Goal: Task Accomplishment & Management: Manage account settings

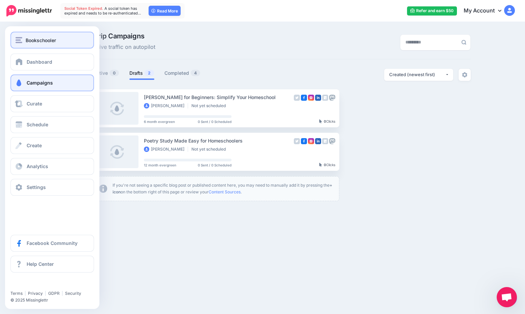
click at [20, 41] on img "button" at bounding box center [18, 40] width 7 height 6
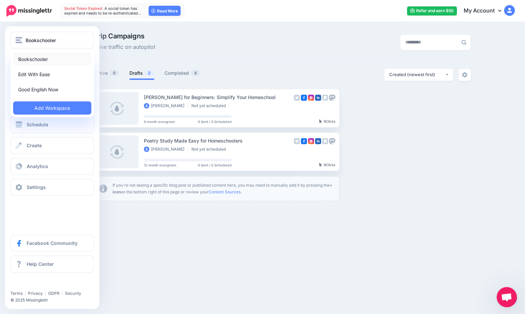
click at [39, 59] on link "Bookschooler" at bounding box center [52, 59] width 78 height 13
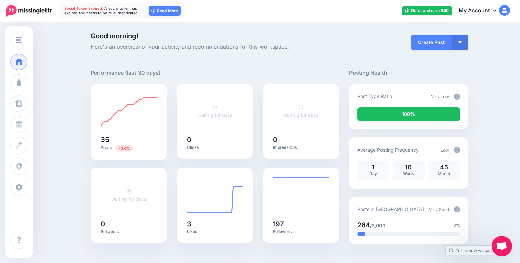
click at [228, 262] on div at bounding box center [279, 261] width 377 height 20
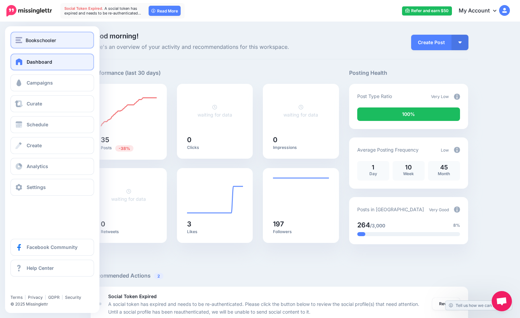
click at [25, 38] on div "Bookschooler" at bounding box center [51, 40] width 73 height 8
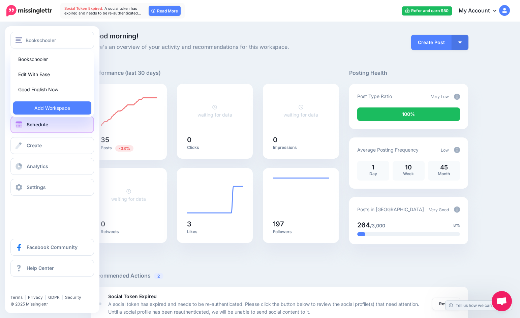
click at [42, 129] on link "Schedule" at bounding box center [52, 124] width 84 height 17
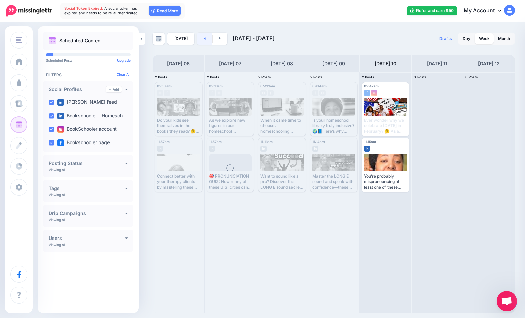
click at [204, 37] on icon at bounding box center [205, 38] width 2 height 4
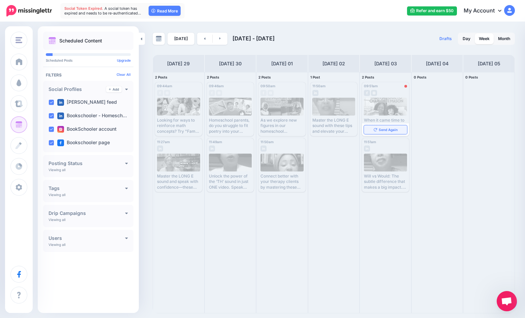
click at [384, 132] on link "Send Again" at bounding box center [385, 129] width 43 height 9
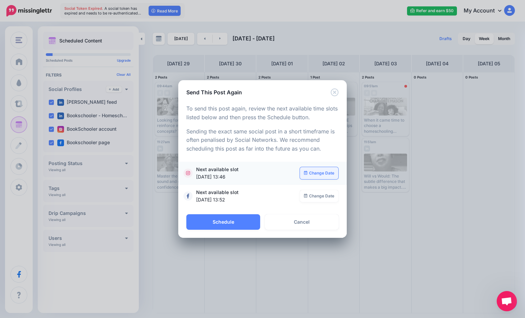
click at [308, 177] on link "Change Date" at bounding box center [319, 173] width 39 height 12
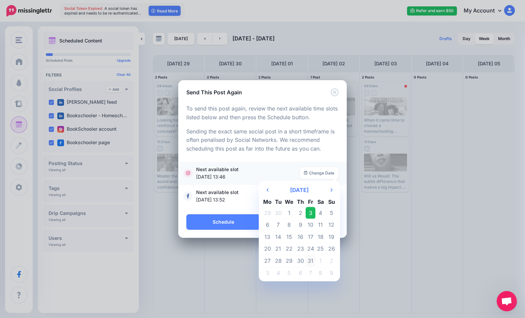
click at [311, 259] on td "31" at bounding box center [311, 261] width 10 height 12
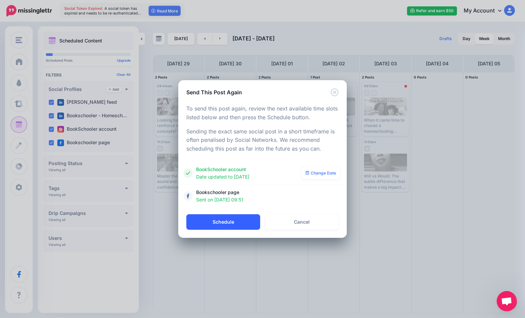
click at [249, 217] on button "Schedule" at bounding box center [223, 221] width 74 height 15
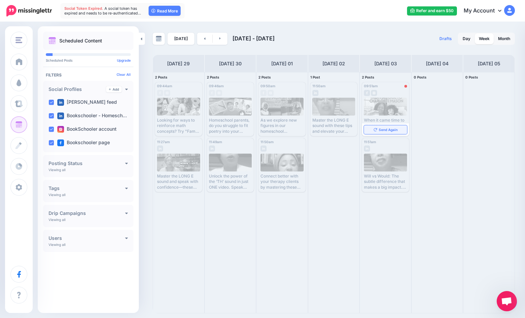
click at [377, 132] on link "Send Again" at bounding box center [385, 129] width 43 height 9
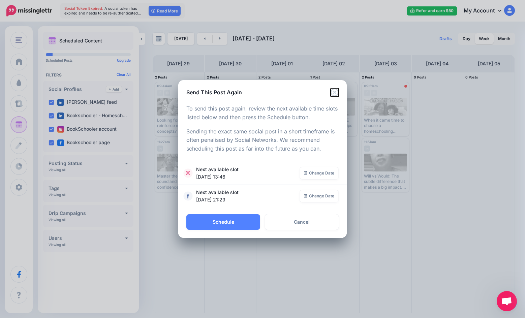
click at [337, 89] on icon "Close" at bounding box center [335, 92] width 8 height 8
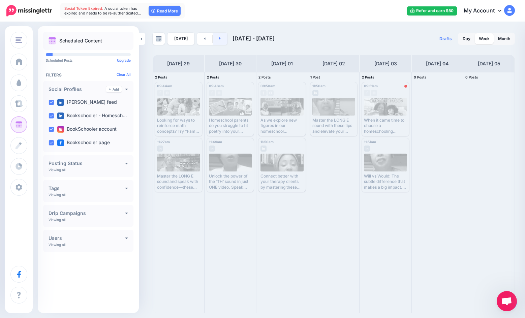
click at [222, 39] on link at bounding box center [220, 39] width 15 height 12
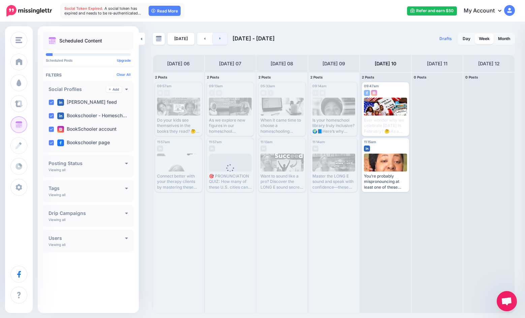
click at [219, 40] on icon at bounding box center [220, 38] width 2 height 4
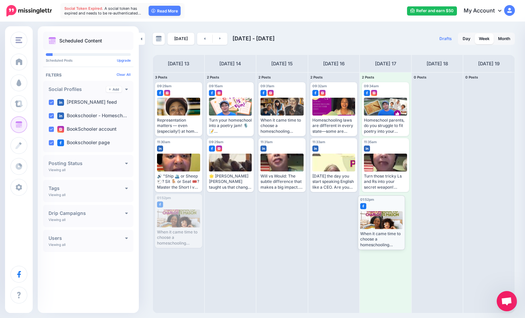
drag, startPoint x: 179, startPoint y: 217, endPoint x: 382, endPoint y: 218, distance: 202.8
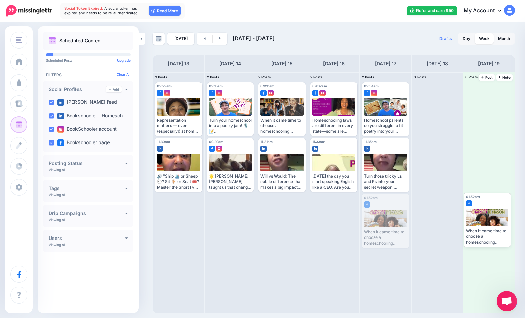
drag, startPoint x: 384, startPoint y: 209, endPoint x: 486, endPoint y: 207, distance: 102.1
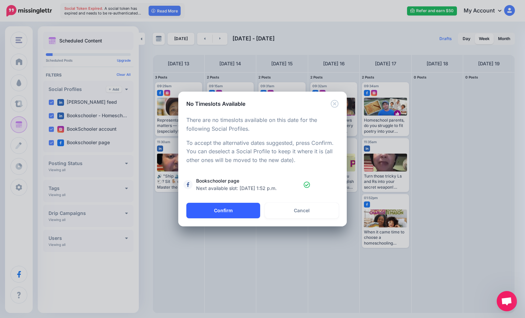
click at [246, 206] on button "Confirm" at bounding box center [223, 210] width 74 height 15
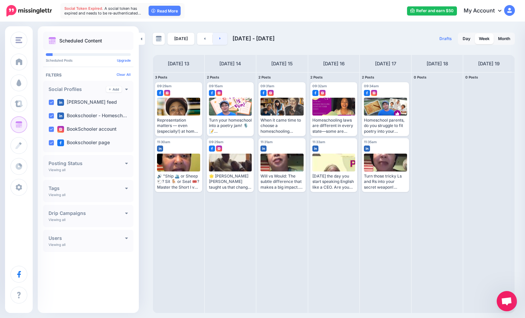
click at [219, 39] on icon at bounding box center [219, 38] width 1 height 2
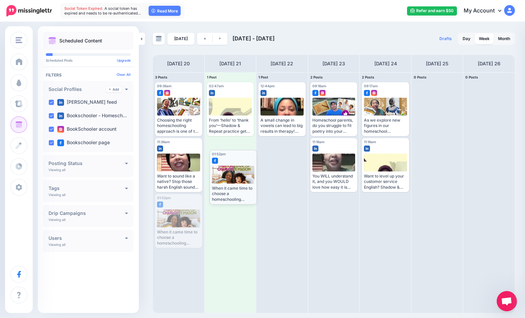
drag, startPoint x: 185, startPoint y: 226, endPoint x: 240, endPoint y: 182, distance: 70.2
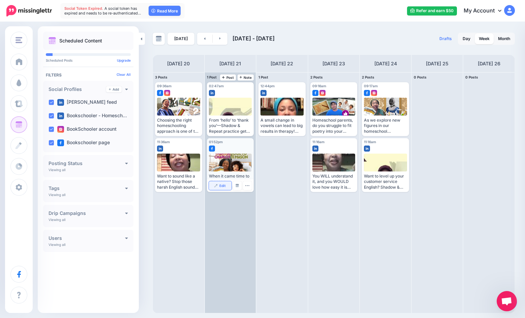
click at [221, 188] on link "Edit" at bounding box center [220, 185] width 23 height 9
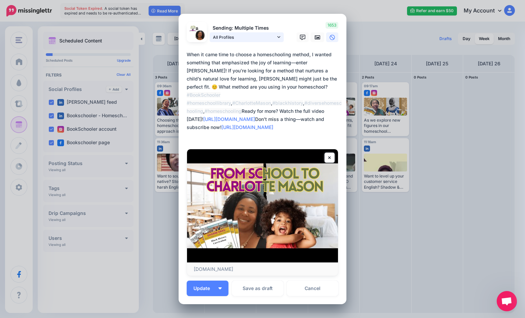
click at [273, 37] on span "All Profiles" at bounding box center [244, 37] width 63 height 7
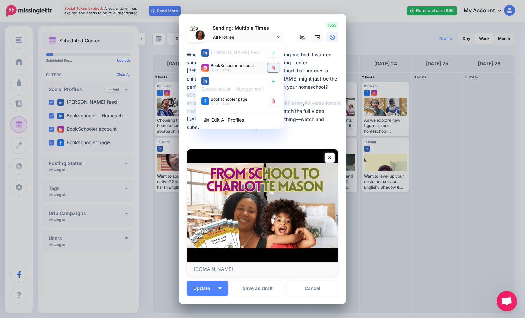
click at [268, 67] on link at bounding box center [273, 67] width 12 height 9
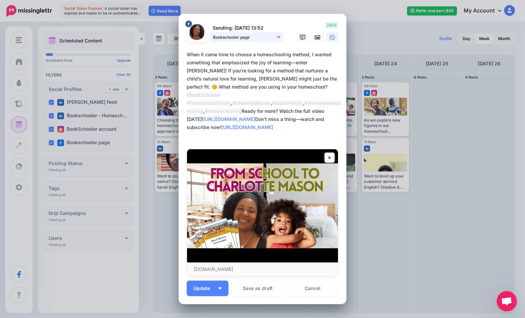
click at [263, 34] on span "Bookschooler page" at bounding box center [244, 37] width 63 height 7
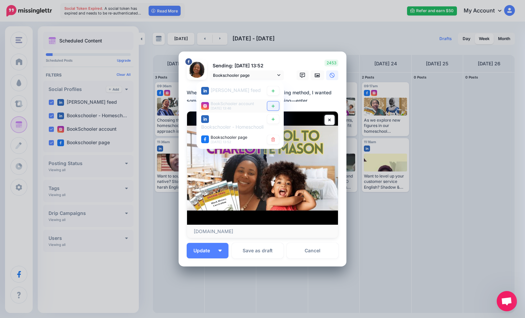
click at [271, 103] on link at bounding box center [273, 105] width 12 height 9
click at [218, 250] on img "button" at bounding box center [219, 251] width 3 height 2
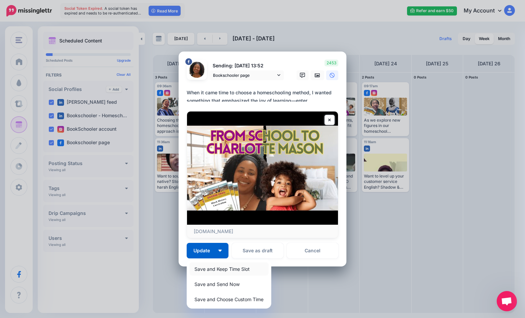
click at [224, 273] on link "Save and Keep Time Slot" at bounding box center [228, 268] width 79 height 13
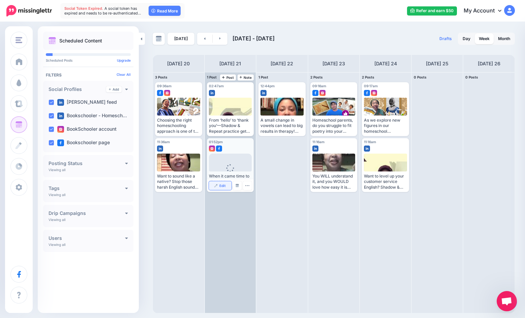
click at [227, 185] on link "Edit" at bounding box center [220, 185] width 23 height 9
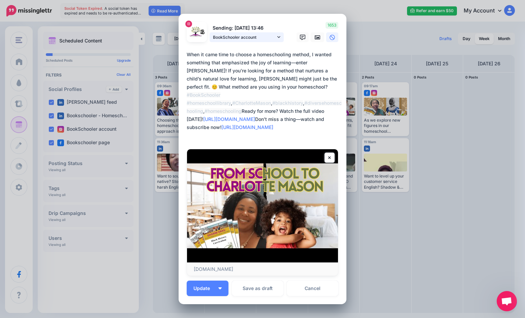
click at [247, 36] on span "BookSchooler account" at bounding box center [244, 37] width 63 height 7
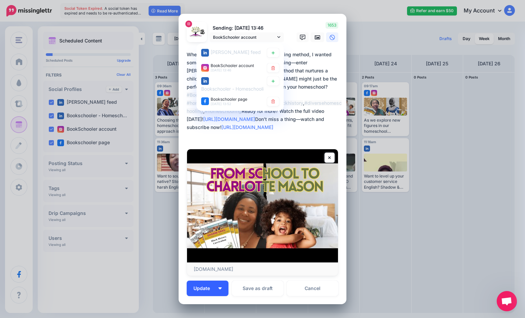
click at [221, 289] on button "Update" at bounding box center [208, 288] width 42 height 15
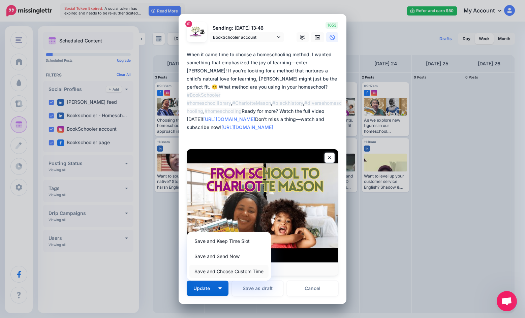
click at [221, 273] on link "Save and Choose Custom Time" at bounding box center [228, 271] width 79 height 13
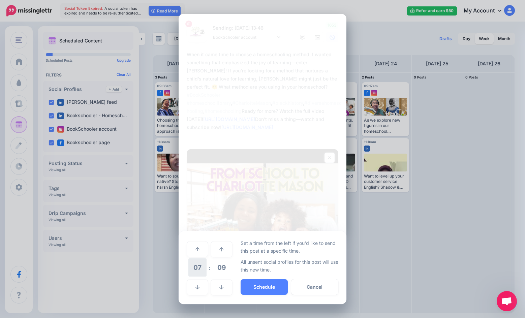
click at [206, 265] on span "07" at bounding box center [197, 267] width 18 height 18
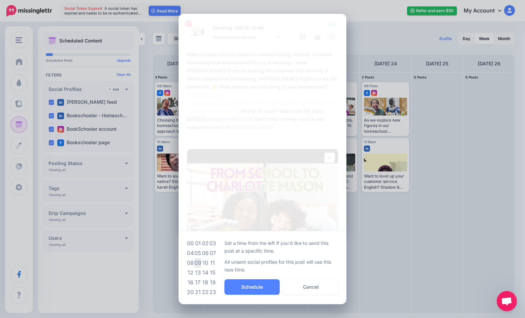
click at [199, 264] on td "09" at bounding box center [197, 263] width 7 height 10
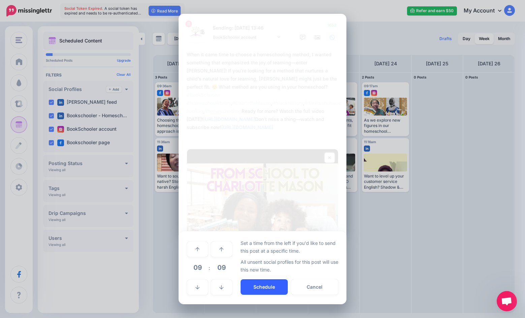
click at [249, 289] on button "Schedule" at bounding box center [264, 286] width 47 height 15
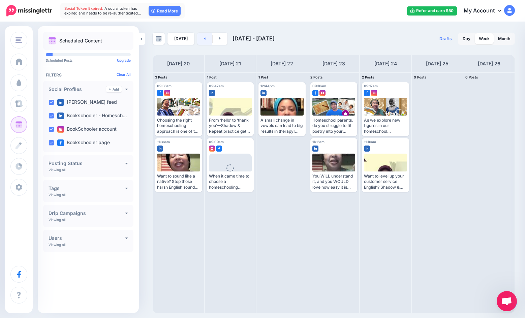
click at [204, 37] on icon at bounding box center [205, 38] width 2 height 4
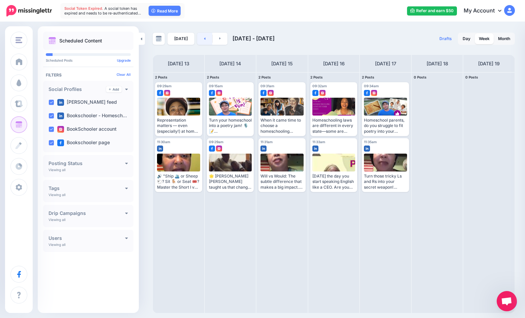
click at [204, 37] on icon at bounding box center [205, 38] width 2 height 4
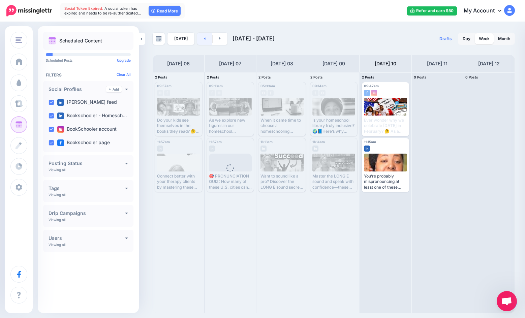
click at [204, 37] on icon at bounding box center [205, 38] width 2 height 4
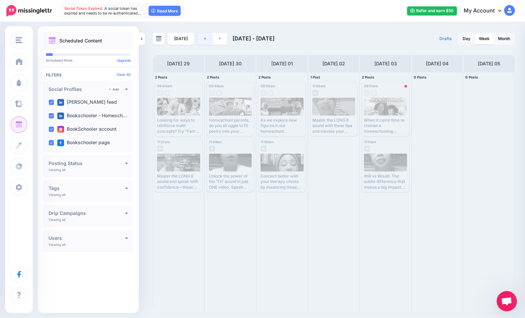
click at [200, 39] on link at bounding box center [204, 39] width 15 height 12
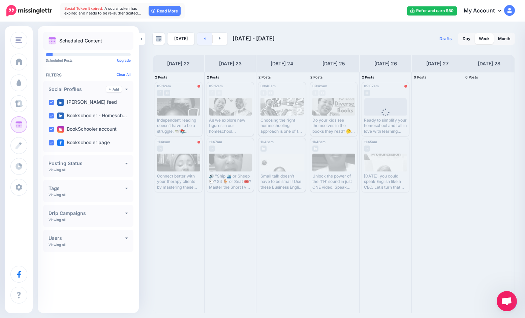
click at [199, 40] on link at bounding box center [204, 39] width 15 height 12
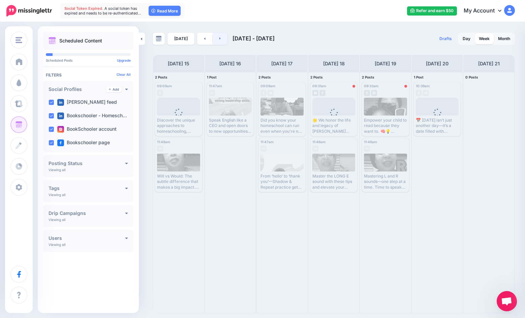
click at [219, 39] on icon at bounding box center [220, 38] width 2 height 4
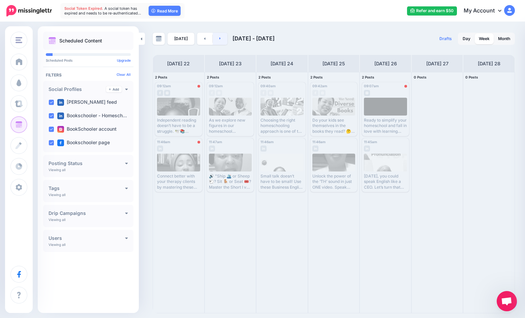
click at [221, 40] on link at bounding box center [220, 39] width 15 height 12
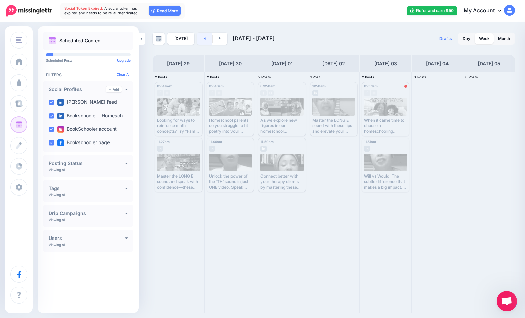
click at [205, 41] on link at bounding box center [204, 39] width 15 height 12
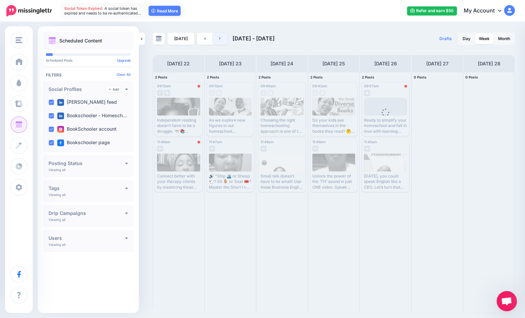
click at [220, 41] on link at bounding box center [220, 39] width 15 height 12
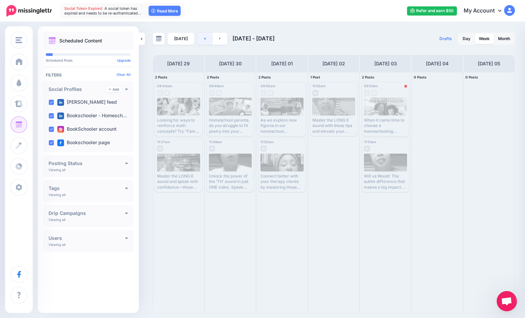
click at [203, 41] on link at bounding box center [204, 39] width 15 height 12
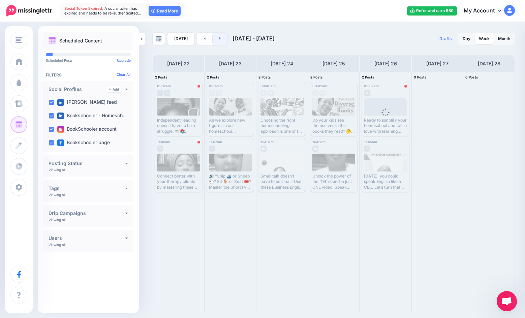
click at [217, 39] on link at bounding box center [220, 39] width 15 height 12
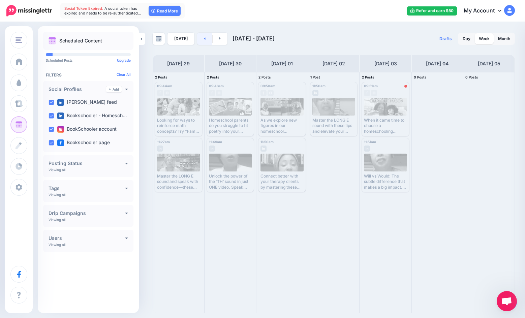
click at [198, 39] on link at bounding box center [204, 39] width 15 height 12
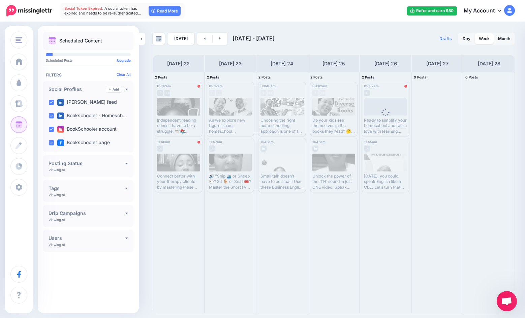
drag, startPoint x: 176, startPoint y: 80, endPoint x: 143, endPoint y: 114, distance: 46.9
click at [143, 114] on div "Today Sep 22 - Sep 29, 2025 Drafts 0 Day Week Month PRO TIP" at bounding box center [262, 168] width 525 height 291
drag, startPoint x: 178, startPoint y: 258, endPoint x: 187, endPoint y: 220, distance: 39.2
click at [178, 260] on div "09:12am Mon, September 22, 2025 09:12am Error Independent reading doesn’t have …" at bounding box center [178, 192] width 51 height 241
click at [220, 43] on link at bounding box center [220, 39] width 15 height 12
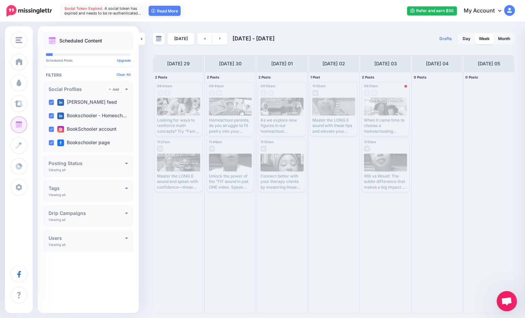
click at [30, 9] on img at bounding box center [28, 10] width 45 height 11
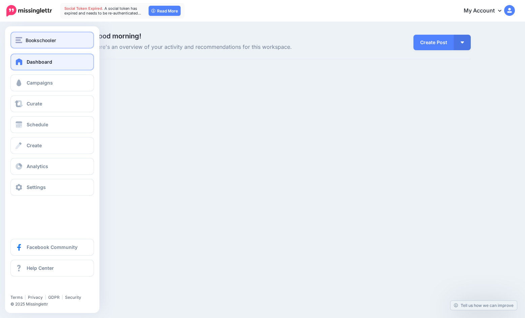
click at [27, 38] on span "Bookschooler" at bounding box center [41, 40] width 30 height 8
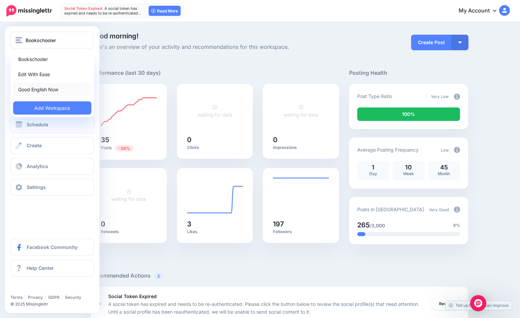
click at [32, 86] on link "Good English Now" at bounding box center [52, 89] width 78 height 13
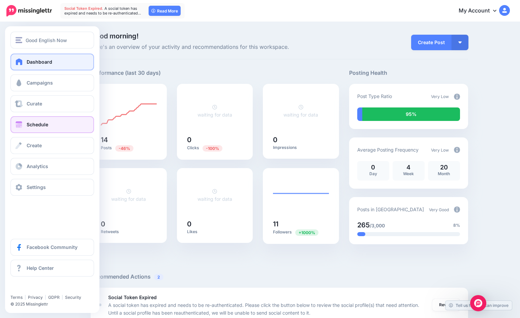
click at [46, 127] on link "Schedule" at bounding box center [52, 124] width 84 height 17
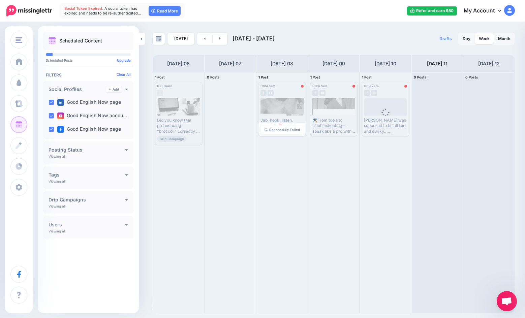
click at [282, 134] on div "Reschedule Failed" at bounding box center [281, 129] width 47 height 13
click at [281, 130] on span "Reschedule Failed" at bounding box center [284, 129] width 31 height 3
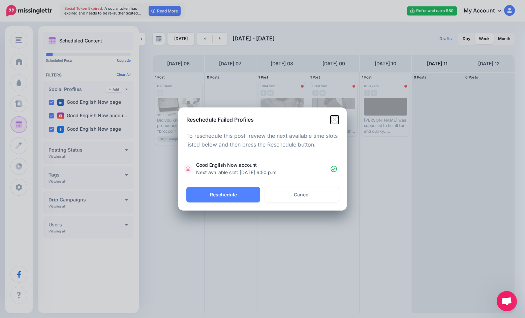
click at [334, 120] on icon "Close" at bounding box center [335, 120] width 8 height 8
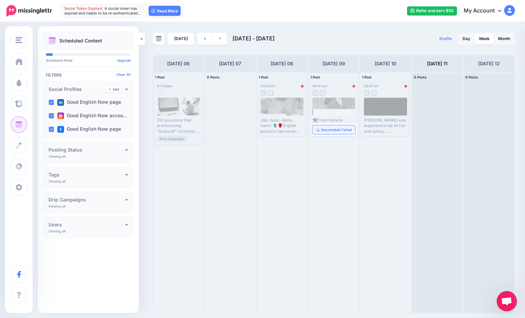
click at [317, 132] on link "Reschedule Failed" at bounding box center [333, 129] width 43 height 9
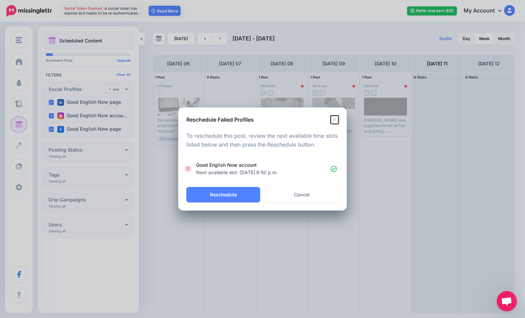
click at [334, 119] on icon "Close" at bounding box center [335, 120] width 8 height 8
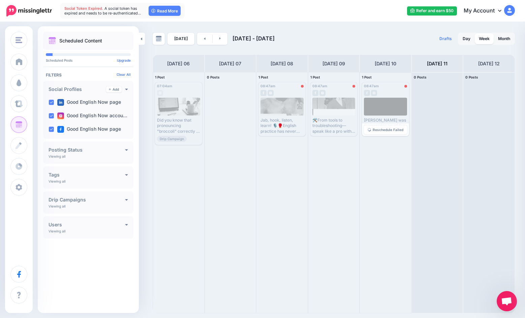
click at [378, 130] on span "Reschedule Failed" at bounding box center [388, 129] width 31 height 3
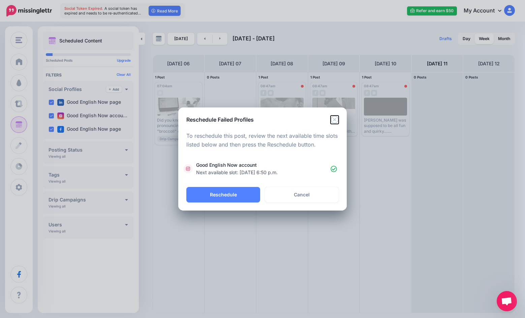
click at [333, 119] on icon "Close" at bounding box center [335, 120] width 8 height 8
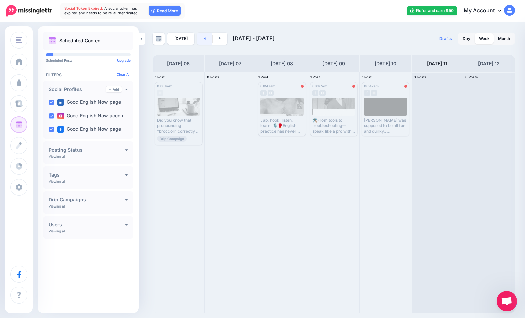
click at [206, 37] on link at bounding box center [204, 39] width 15 height 12
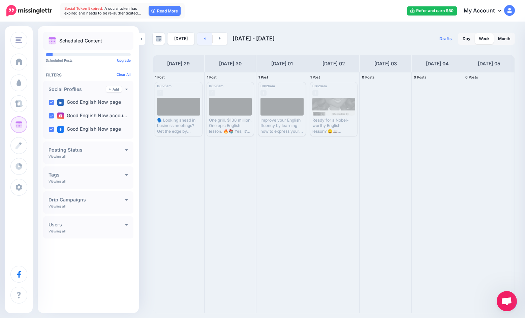
click at [204, 39] on icon at bounding box center [204, 38] width 1 height 2
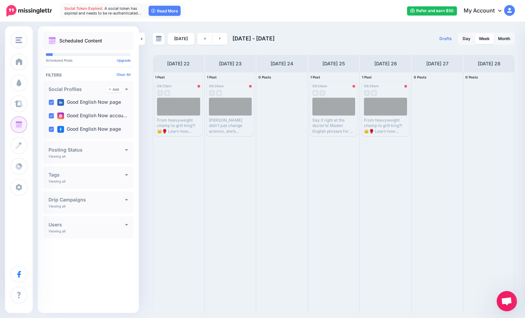
click at [142, 152] on div "Today Sep 22 - Sep 29, 2025 Drafts 0 Day Week Month PRO TIP" at bounding box center [262, 168] width 525 height 291
click at [376, 129] on span "Reschedule Failed" at bounding box center [388, 129] width 31 height 3
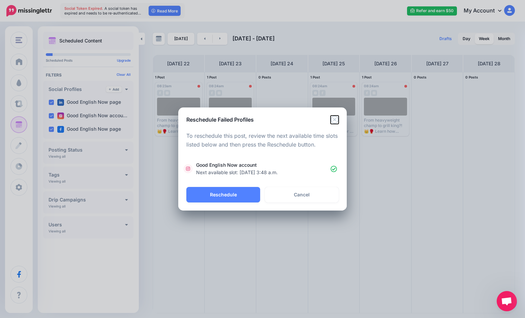
click at [335, 120] on icon "Close" at bounding box center [335, 120] width 8 height 8
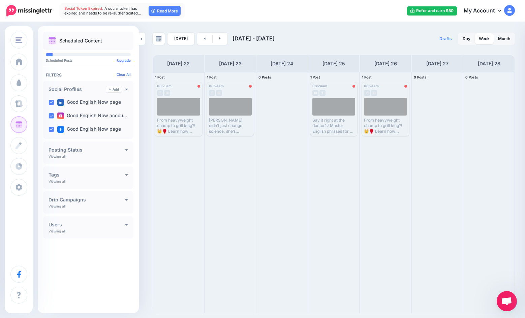
drag, startPoint x: 145, startPoint y: 75, endPoint x: 160, endPoint y: 75, distance: 14.8
click at [145, 75] on div "Today Sep 22 - Sep 29, 2025 Drafts 0 Day Week Month PRO TIP" at bounding box center [262, 168] width 525 height 291
click at [220, 39] on link at bounding box center [220, 39] width 15 height 12
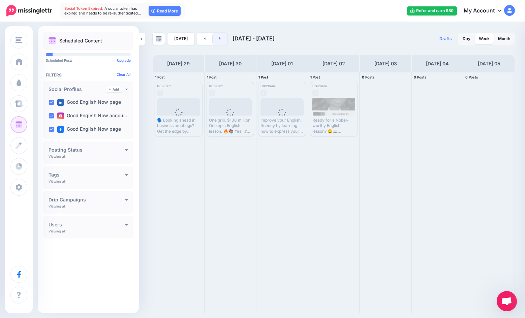
click at [219, 40] on icon at bounding box center [220, 38] width 2 height 4
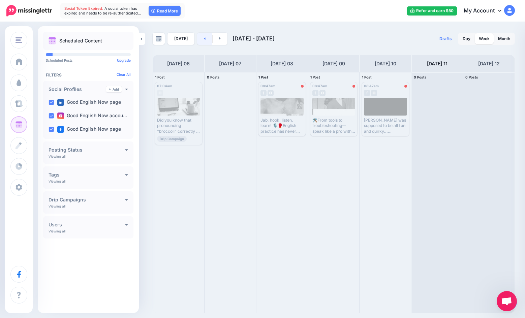
click at [204, 39] on icon at bounding box center [204, 38] width 1 height 2
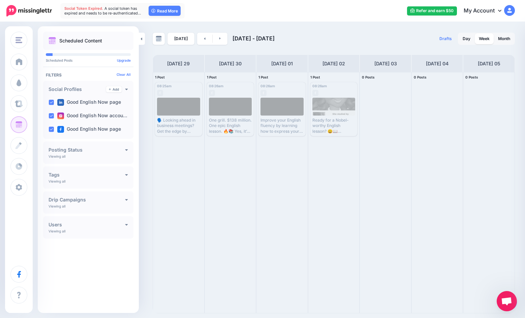
click at [140, 107] on div "Today Sep 29 - Oct 06, 2025 Drafts 0 Day Week Month PRO TIP" at bounding box center [262, 168] width 525 height 291
click at [219, 38] on icon at bounding box center [220, 38] width 2 height 4
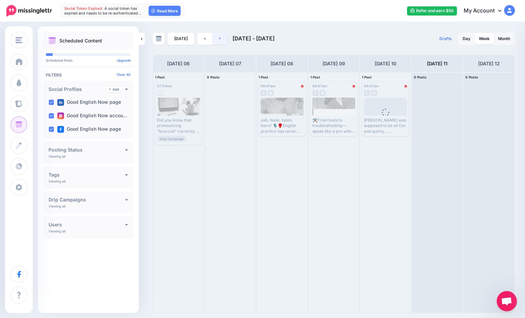
click at [221, 40] on link at bounding box center [220, 39] width 15 height 12
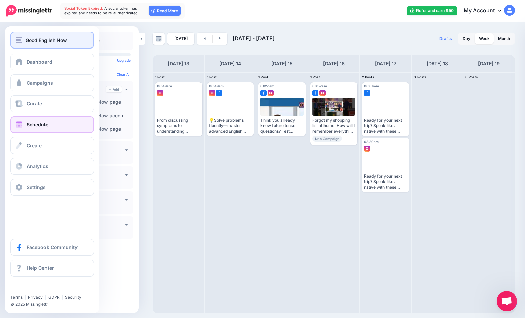
click at [37, 42] on span "Good English Now" at bounding box center [46, 40] width 41 height 8
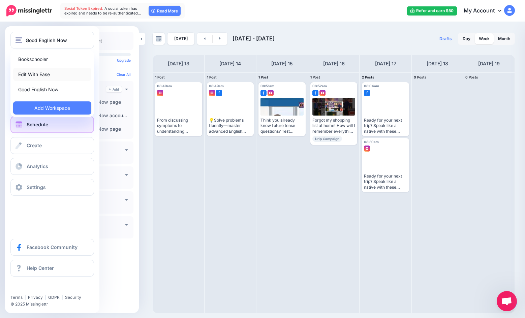
click at [46, 75] on link "Edit With Ease" at bounding box center [52, 74] width 78 height 13
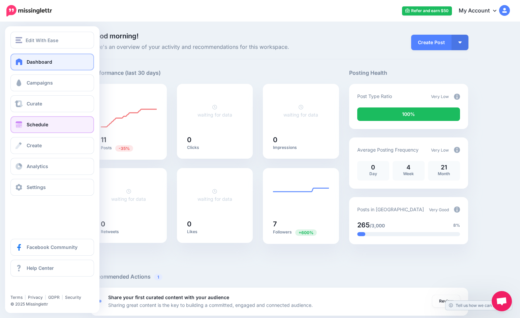
click at [51, 129] on link "Schedule" at bounding box center [52, 124] width 84 height 17
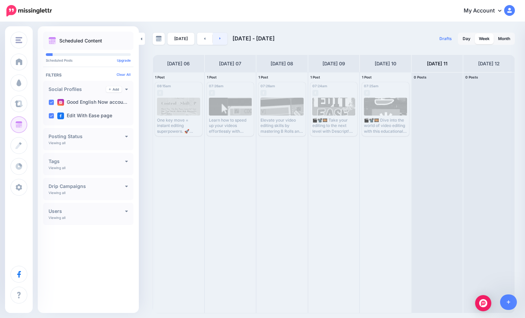
click at [221, 41] on link at bounding box center [220, 39] width 15 height 12
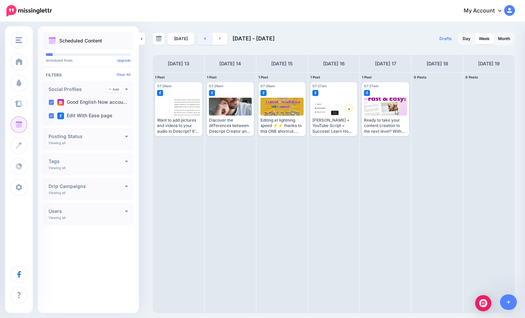
click at [198, 40] on link at bounding box center [204, 39] width 15 height 12
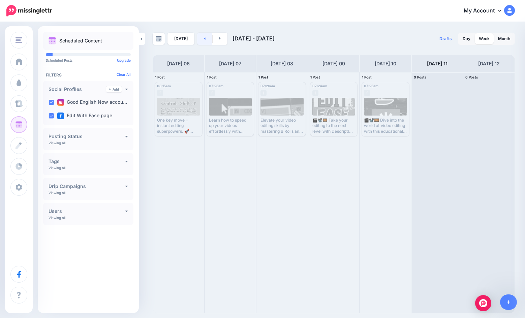
click at [198, 40] on link at bounding box center [204, 39] width 15 height 12
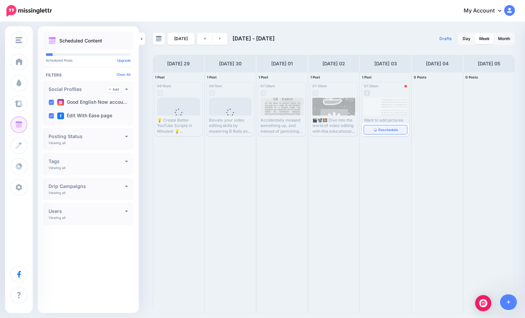
click at [375, 129] on img at bounding box center [374, 129] width 3 height 3
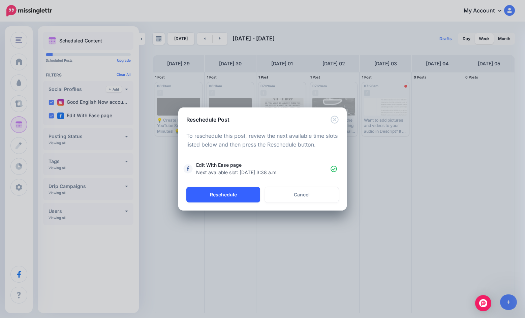
click at [240, 192] on button "Reschedule" at bounding box center [223, 194] width 74 height 15
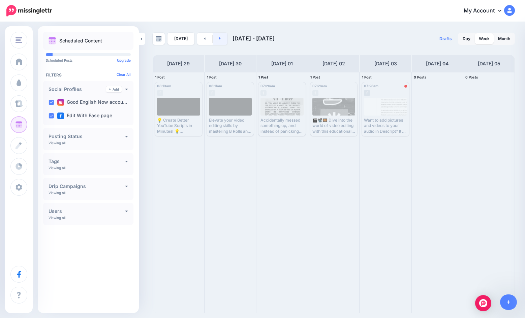
click at [217, 40] on link at bounding box center [220, 39] width 15 height 12
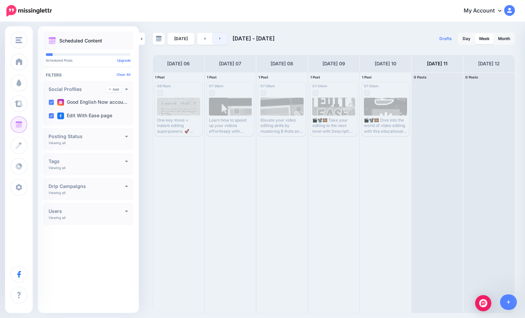
click at [219, 38] on icon at bounding box center [219, 38] width 1 height 2
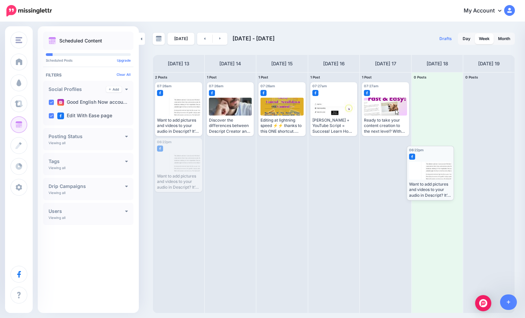
drag, startPoint x: 178, startPoint y: 164, endPoint x: 430, endPoint y: 171, distance: 251.8
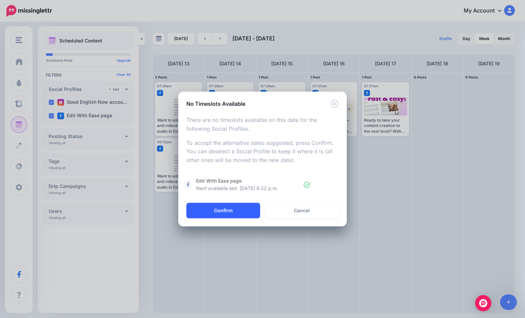
click at [236, 210] on button "Confirm" at bounding box center [223, 210] width 74 height 15
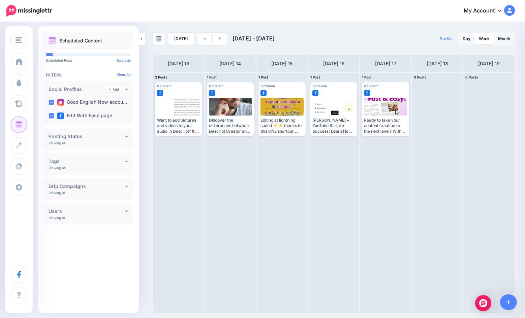
click at [219, 38] on link at bounding box center [220, 39] width 15 height 12
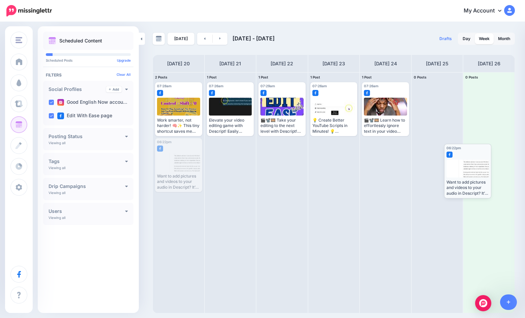
drag, startPoint x: 177, startPoint y: 166, endPoint x: 467, endPoint y: 172, distance: 289.8
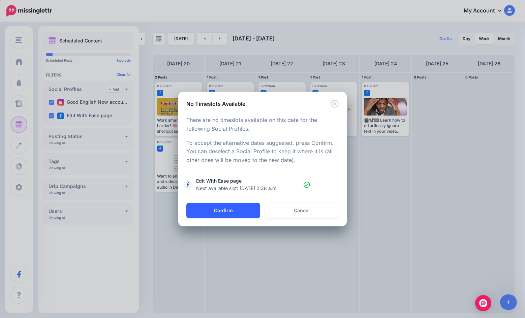
click at [240, 208] on button "Confirm" at bounding box center [223, 210] width 74 height 15
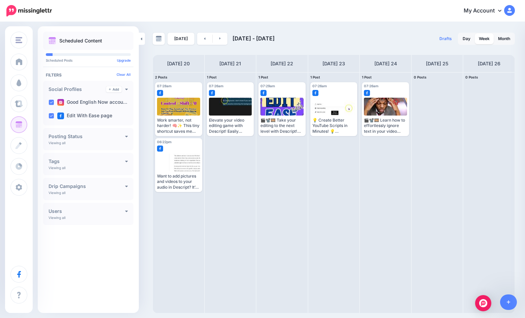
click at [216, 38] on link at bounding box center [220, 39] width 15 height 12
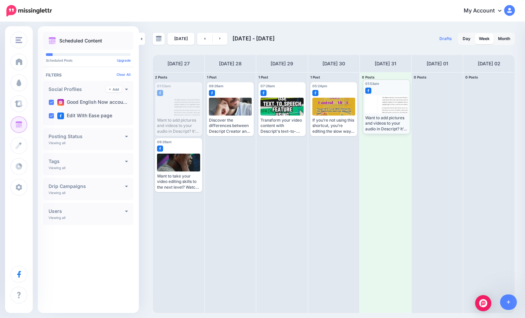
drag, startPoint x: 174, startPoint y: 117, endPoint x: 382, endPoint y: 115, distance: 207.9
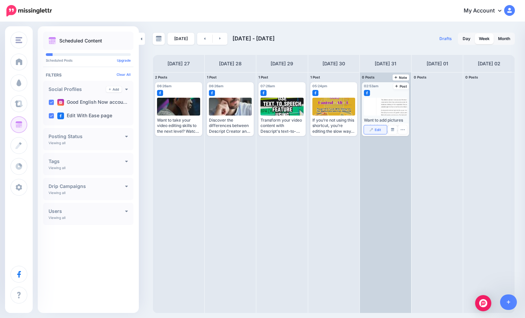
click at [375, 130] on span "Edit" at bounding box center [378, 129] width 6 height 3
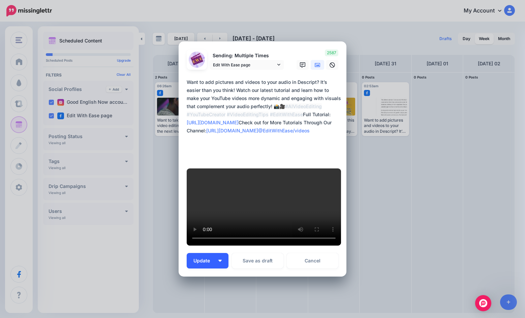
click at [218, 260] on img "button" at bounding box center [219, 261] width 3 height 2
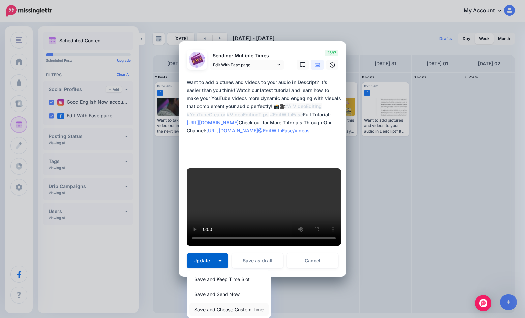
click at [233, 303] on link "Save and Choose Custom Time" at bounding box center [228, 309] width 79 height 13
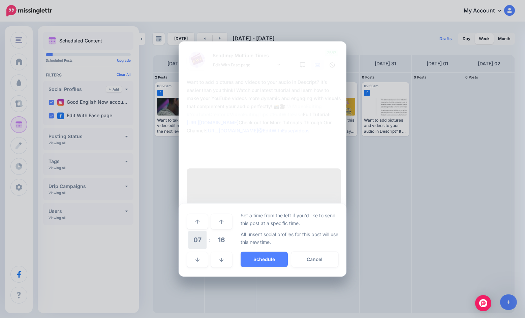
click at [199, 231] on span "07" at bounding box center [197, 240] width 18 height 18
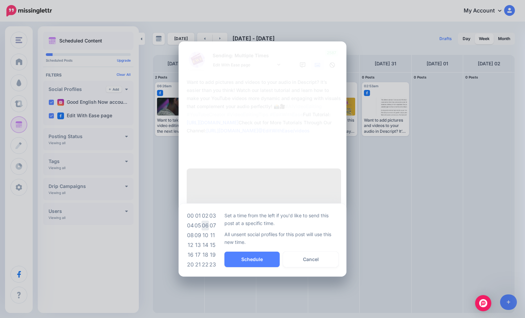
click at [206, 221] on td "06" at bounding box center [204, 226] width 7 height 10
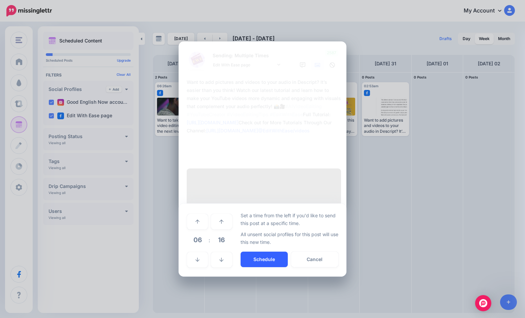
click at [248, 252] on button "Schedule" at bounding box center [264, 259] width 47 height 15
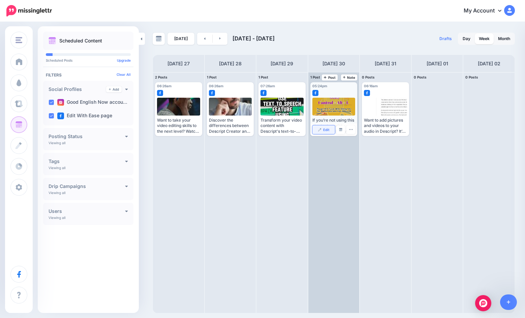
click at [321, 131] on img at bounding box center [319, 129] width 3 height 3
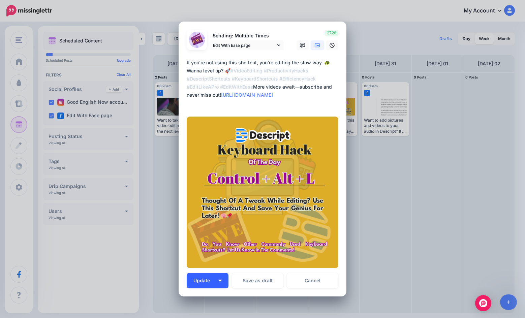
click at [218, 277] on button "Update" at bounding box center [208, 280] width 42 height 15
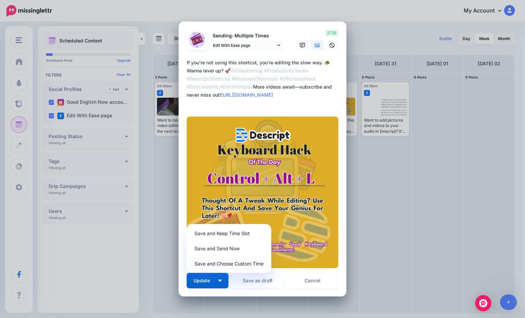
click at [223, 263] on link "Save and Choose Custom Time" at bounding box center [228, 263] width 79 height 13
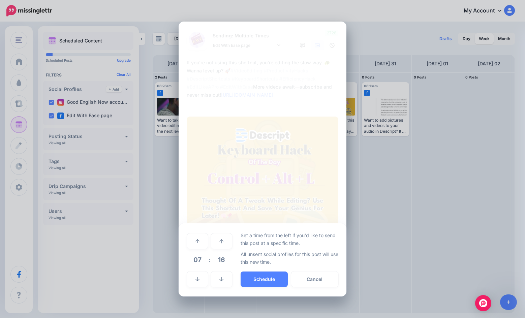
click at [196, 261] on span "07" at bounding box center [197, 260] width 18 height 18
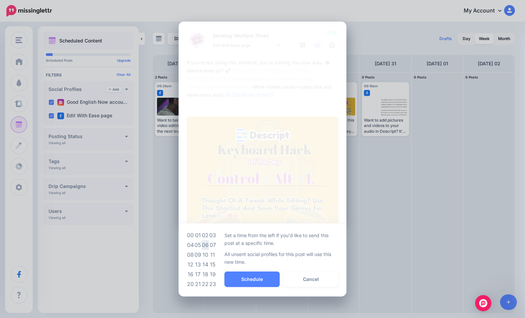
click at [204, 244] on td "06" at bounding box center [204, 245] width 7 height 10
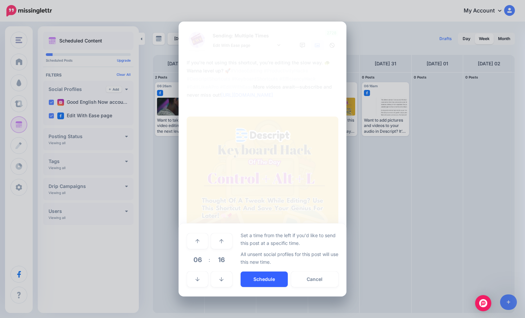
click at [273, 278] on button "Schedule" at bounding box center [264, 279] width 47 height 15
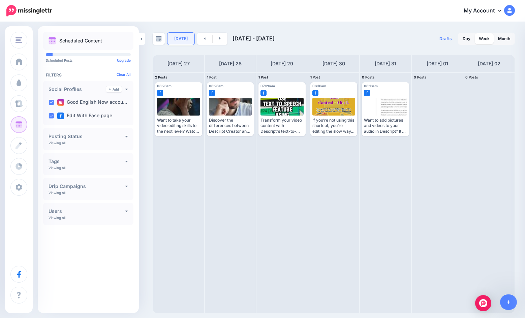
click at [182, 38] on link "Today" at bounding box center [180, 39] width 27 height 12
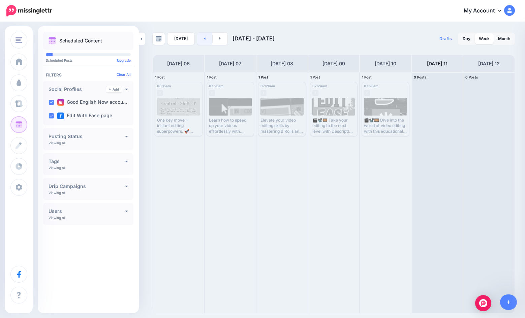
click at [208, 37] on link at bounding box center [204, 39] width 15 height 12
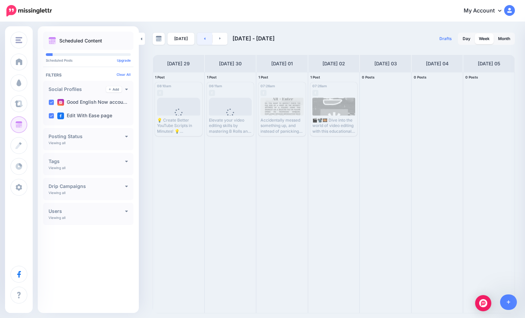
click at [208, 37] on link at bounding box center [204, 39] width 15 height 12
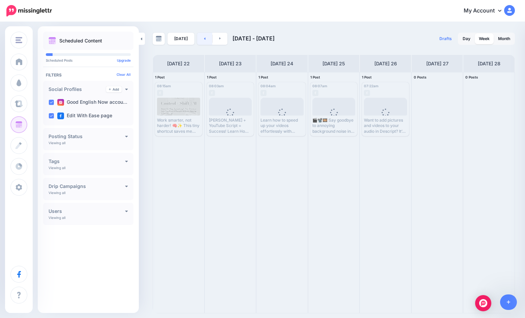
click at [208, 37] on link at bounding box center [204, 39] width 15 height 12
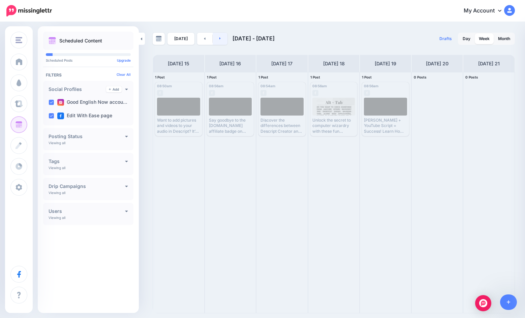
click at [225, 42] on link at bounding box center [220, 39] width 15 height 12
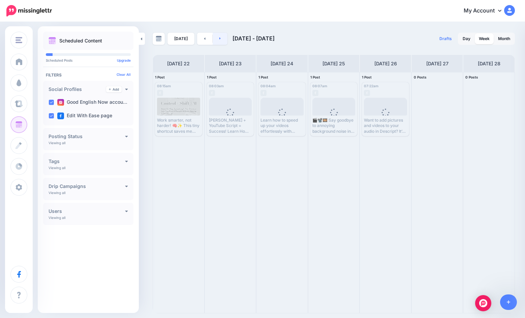
click at [225, 42] on link at bounding box center [220, 39] width 15 height 12
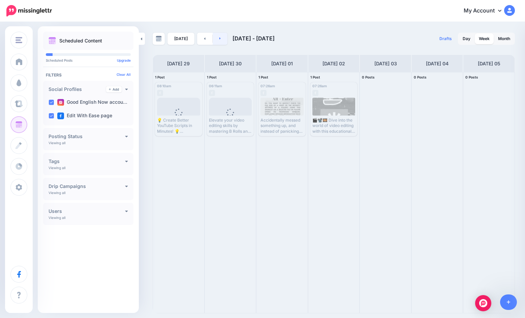
click at [225, 42] on link at bounding box center [220, 39] width 15 height 12
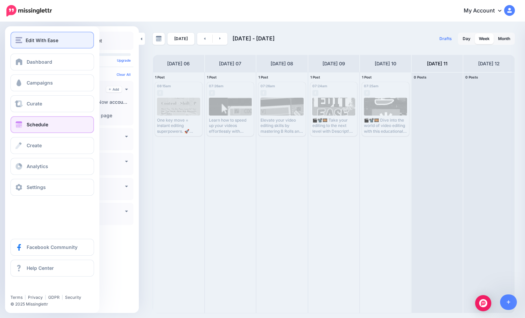
click at [34, 37] on span "Edit With Ease" at bounding box center [42, 40] width 33 height 8
click at [50, 41] on span "Edit With Ease" at bounding box center [42, 40] width 33 height 8
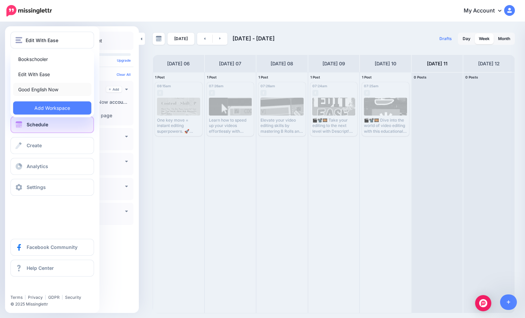
click at [57, 91] on link "Good English Now" at bounding box center [52, 89] width 78 height 13
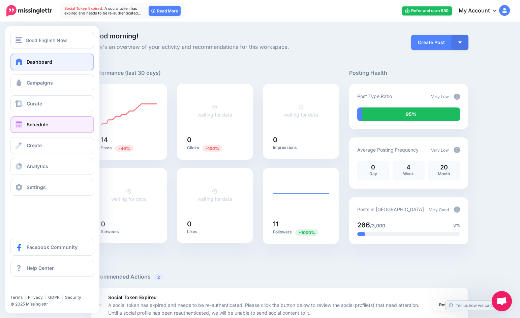
click at [41, 128] on link "Schedule" at bounding box center [52, 124] width 84 height 17
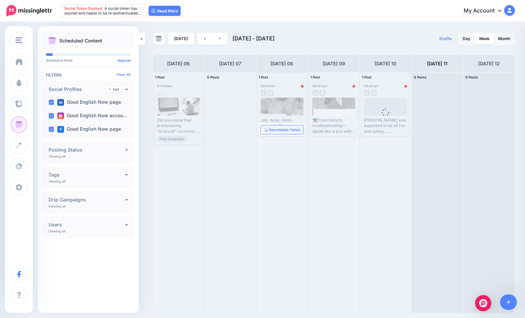
click at [284, 130] on span "Reschedule Failed" at bounding box center [284, 129] width 31 height 3
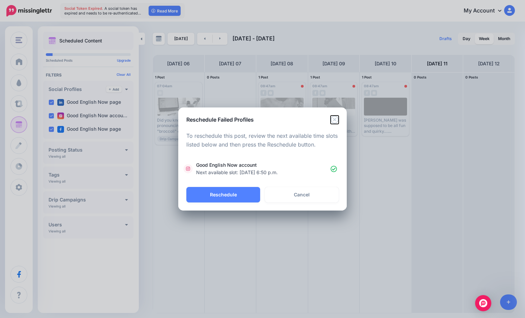
click at [336, 120] on icon "Close" at bounding box center [335, 120] width 8 height 8
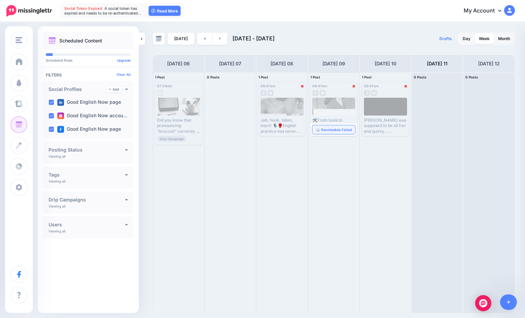
click at [333, 130] on span "Reschedule Failed" at bounding box center [336, 129] width 31 height 3
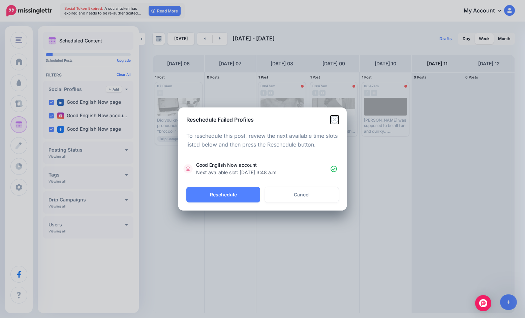
click at [334, 123] on icon "Close" at bounding box center [335, 120] width 8 height 8
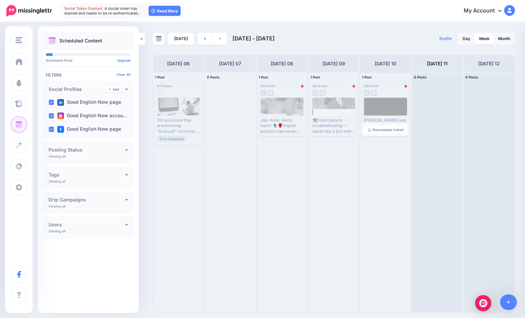
click at [376, 131] on span "Reschedule Failed" at bounding box center [388, 129] width 31 height 3
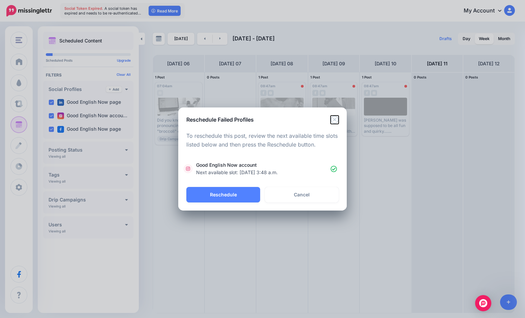
click at [335, 121] on icon "Close" at bounding box center [335, 120] width 8 height 8
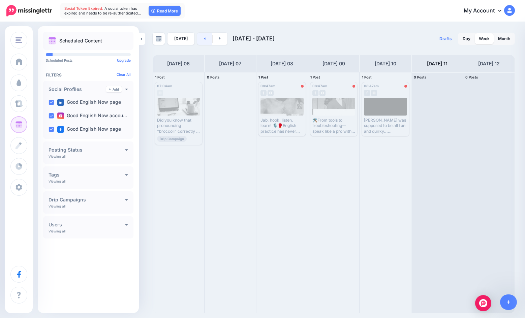
click at [201, 37] on link at bounding box center [204, 39] width 15 height 12
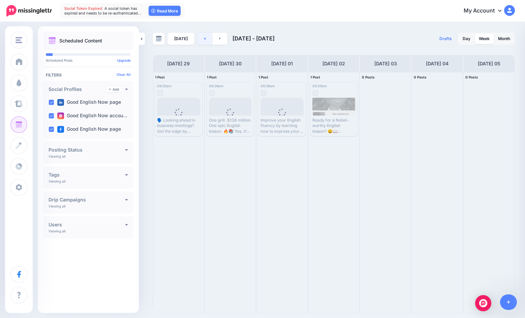
click at [199, 39] on link at bounding box center [204, 39] width 15 height 12
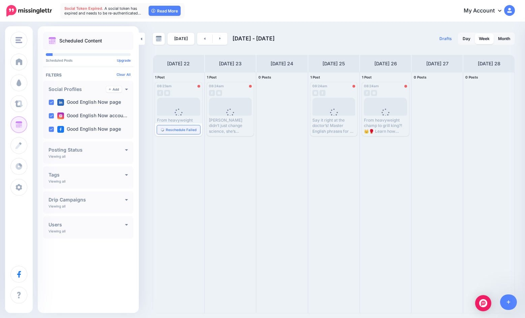
click at [178, 130] on span "Reschedule Failed" at bounding box center [181, 129] width 31 height 3
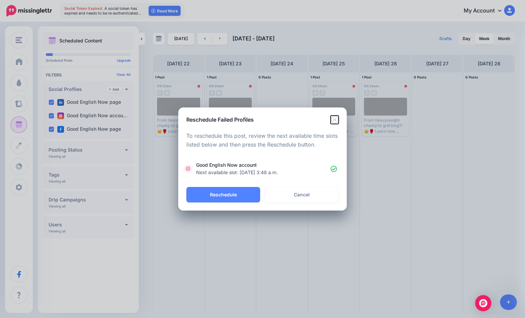
click at [336, 122] on icon "Close" at bounding box center [335, 120] width 8 height 8
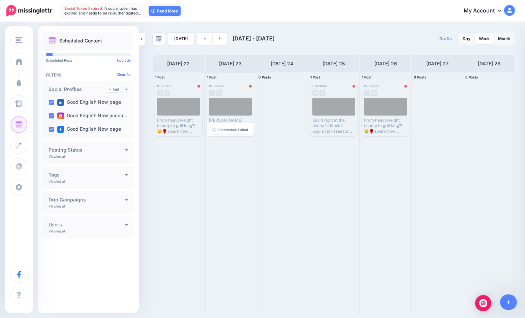
click at [230, 130] on span "Reschedule Failed" at bounding box center [232, 129] width 31 height 3
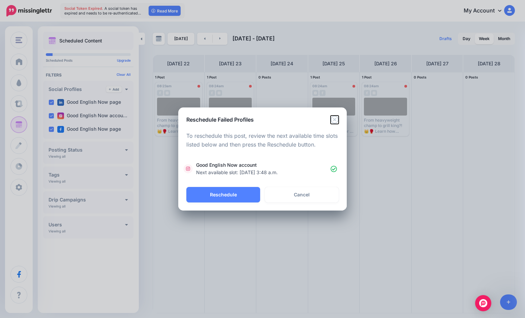
click at [335, 121] on icon "Close" at bounding box center [335, 120] width 8 height 8
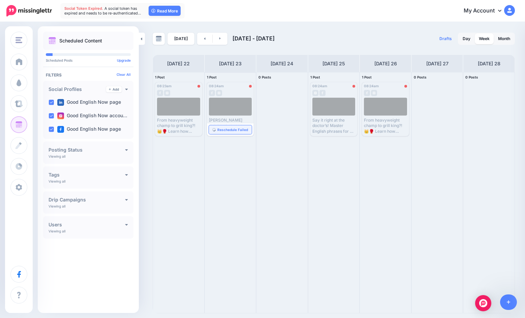
click at [231, 130] on span "Reschedule Failed" at bounding box center [232, 129] width 31 height 3
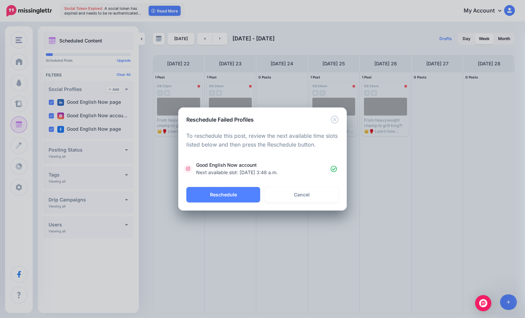
click at [230, 143] on p "To reschedule this post, review the next available time slots listed below and …" at bounding box center [262, 141] width 152 height 18
click at [334, 120] on icon "Close" at bounding box center [335, 120] width 8 height 8
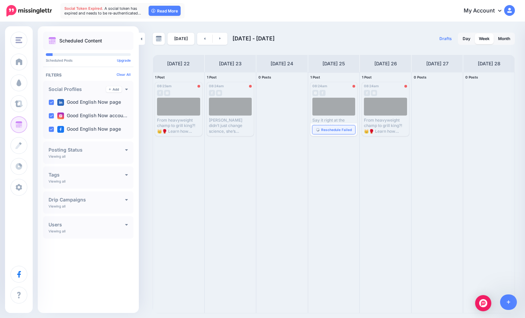
click at [329, 133] on link "Reschedule Failed" at bounding box center [333, 129] width 43 height 9
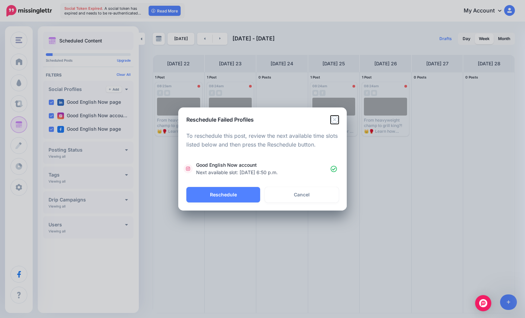
click at [336, 117] on icon "Close" at bounding box center [335, 120] width 8 height 8
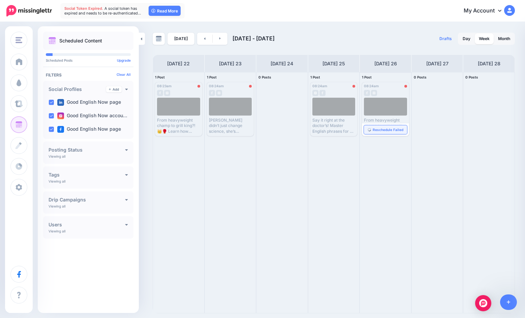
click at [374, 129] on span "Reschedule Failed" at bounding box center [388, 129] width 31 height 3
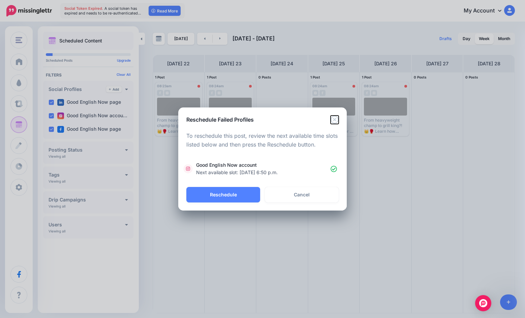
click at [337, 121] on icon "Close" at bounding box center [335, 120] width 8 height 8
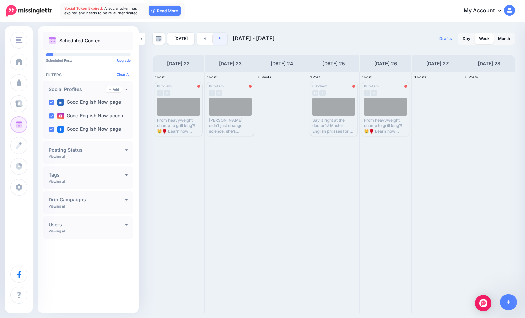
click at [219, 40] on link at bounding box center [220, 39] width 15 height 12
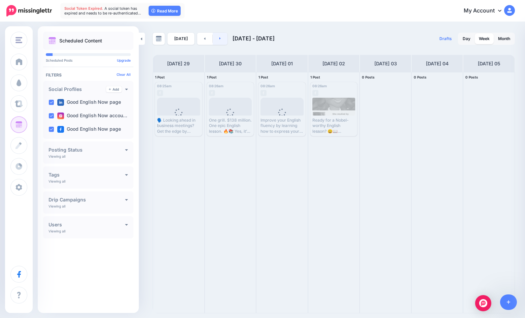
click at [220, 39] on link at bounding box center [220, 39] width 15 height 12
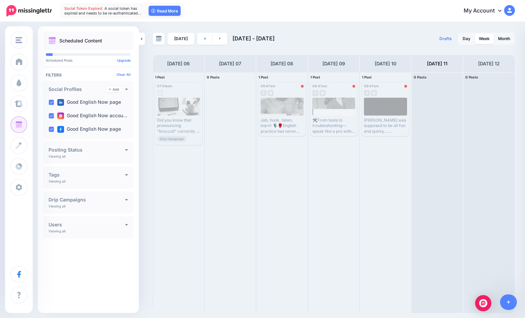
click at [145, 25] on div "[DATE] [DATE] - [DATE] Drafts 0 Day Week Month PRO TIP" at bounding box center [262, 168] width 525 height 291
click at [160, 10] on link "Read More" at bounding box center [165, 11] width 32 height 10
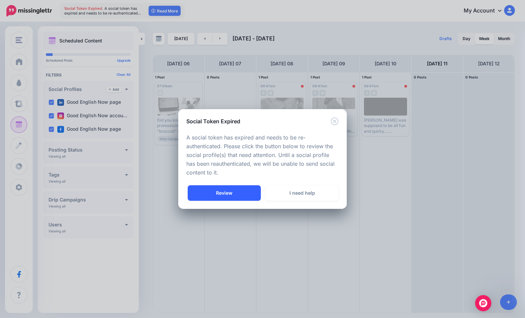
click at [257, 190] on link "Review" at bounding box center [224, 192] width 73 height 15
